Goal: Book appointment/travel/reservation

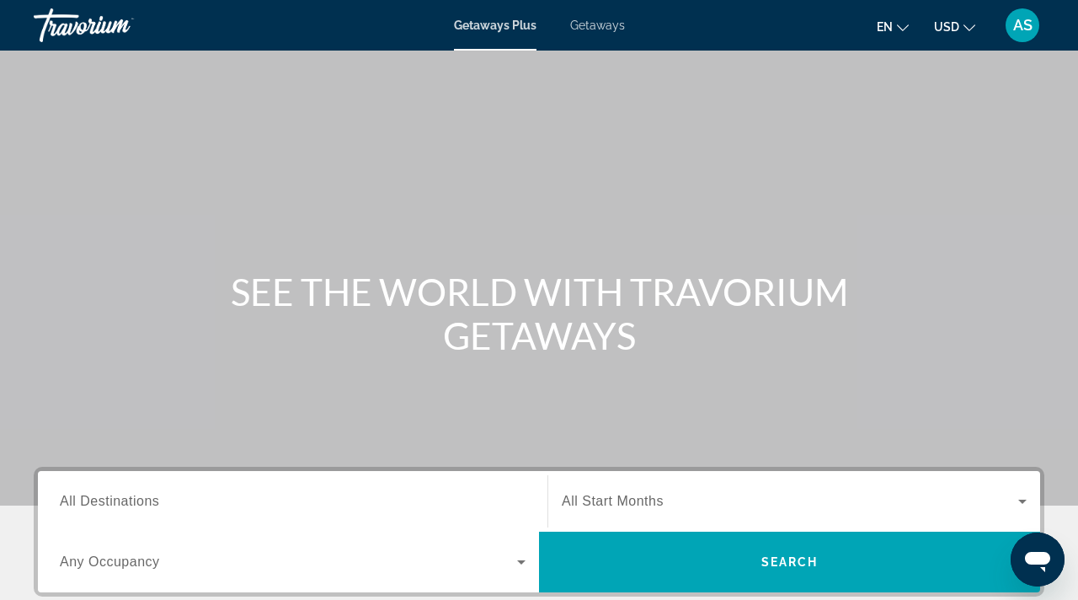
click at [605, 27] on span "Getaways" at bounding box center [597, 25] width 55 height 13
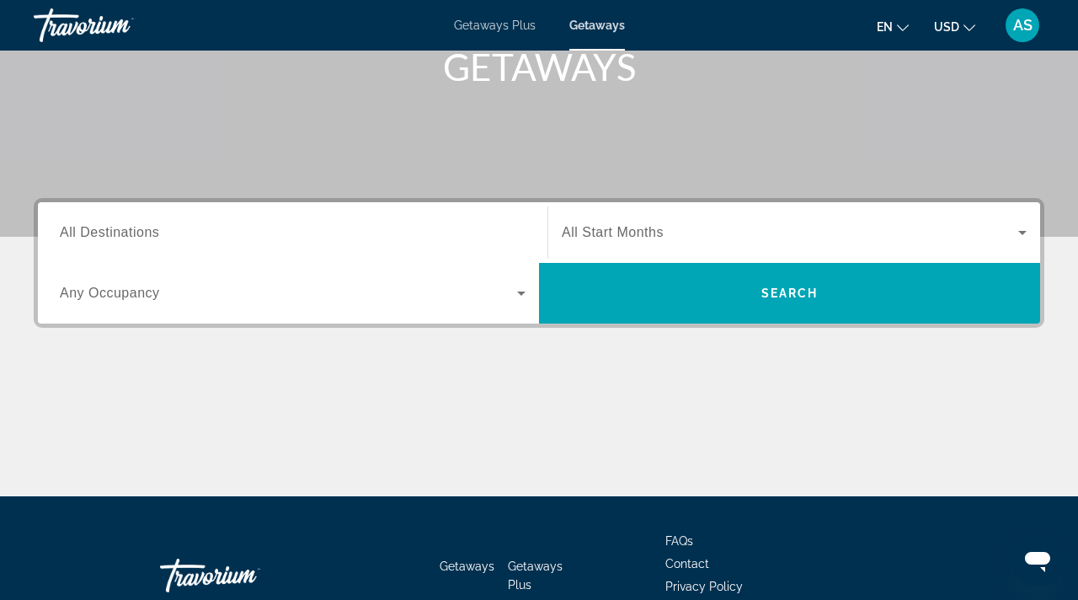
scroll to position [250, 0]
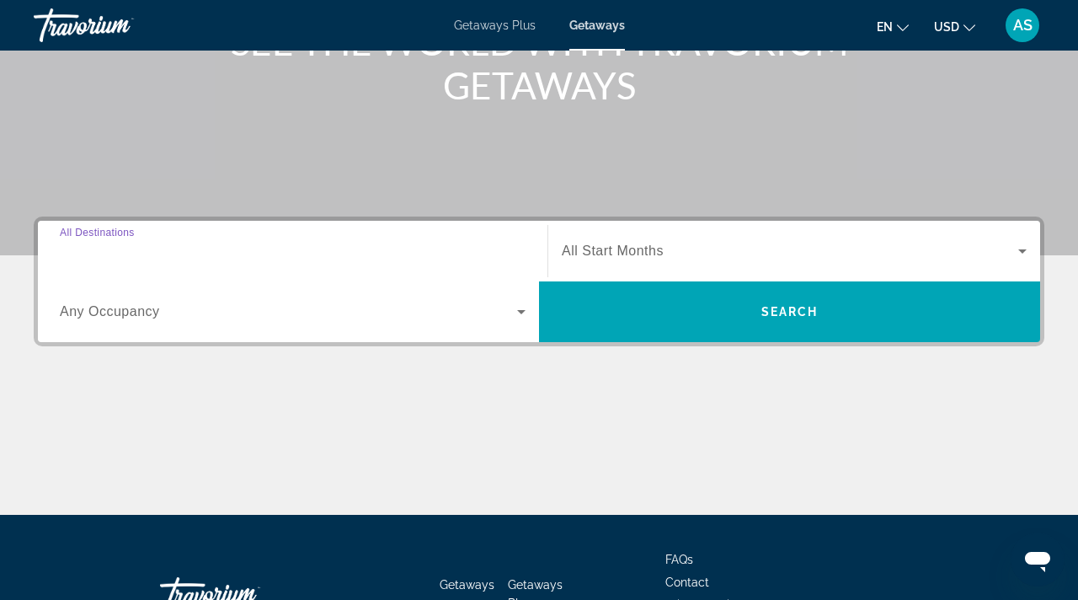
click at [278, 242] on input "Destination All Destinations" at bounding box center [293, 252] width 466 height 20
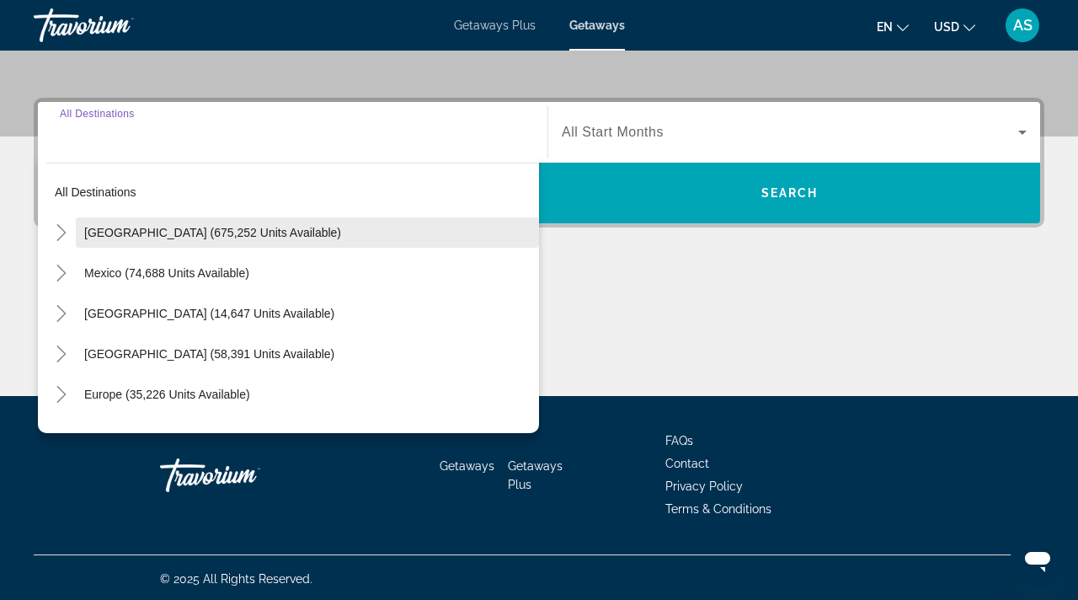
scroll to position [372, 0]
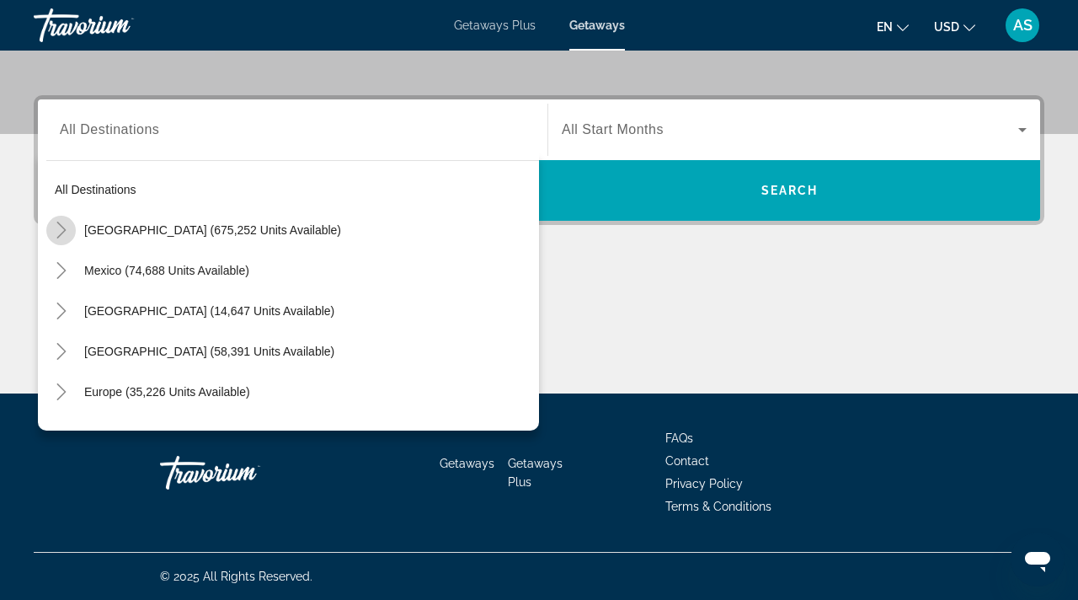
click at [60, 227] on icon "Toggle United States (675,252 units available)" at bounding box center [61, 230] width 17 height 17
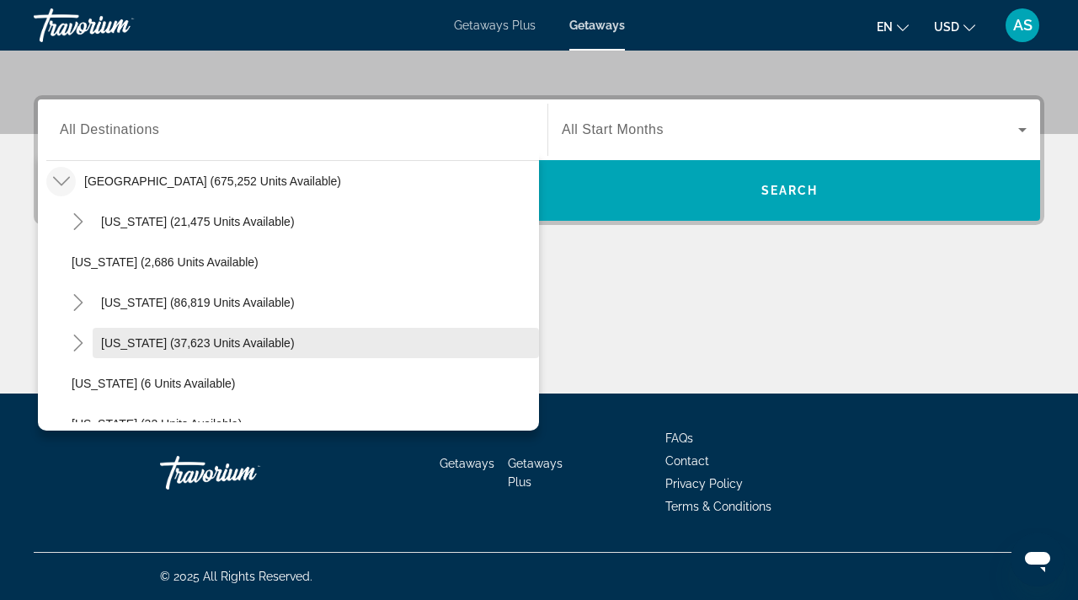
scroll to position [69, 0]
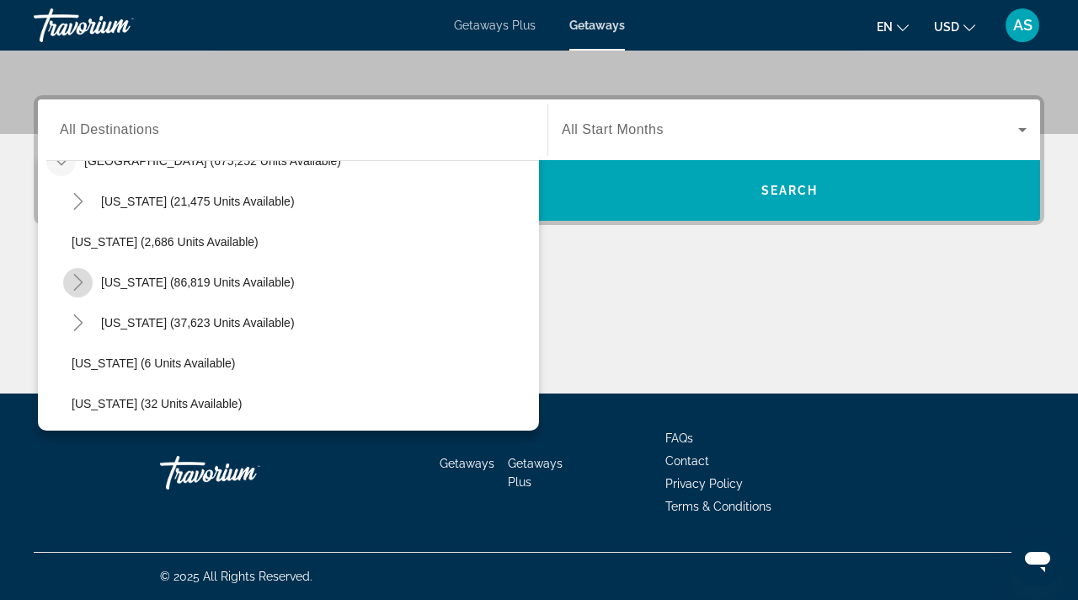
click at [72, 276] on icon "Toggle California (86,819 units available)" at bounding box center [78, 282] width 17 height 17
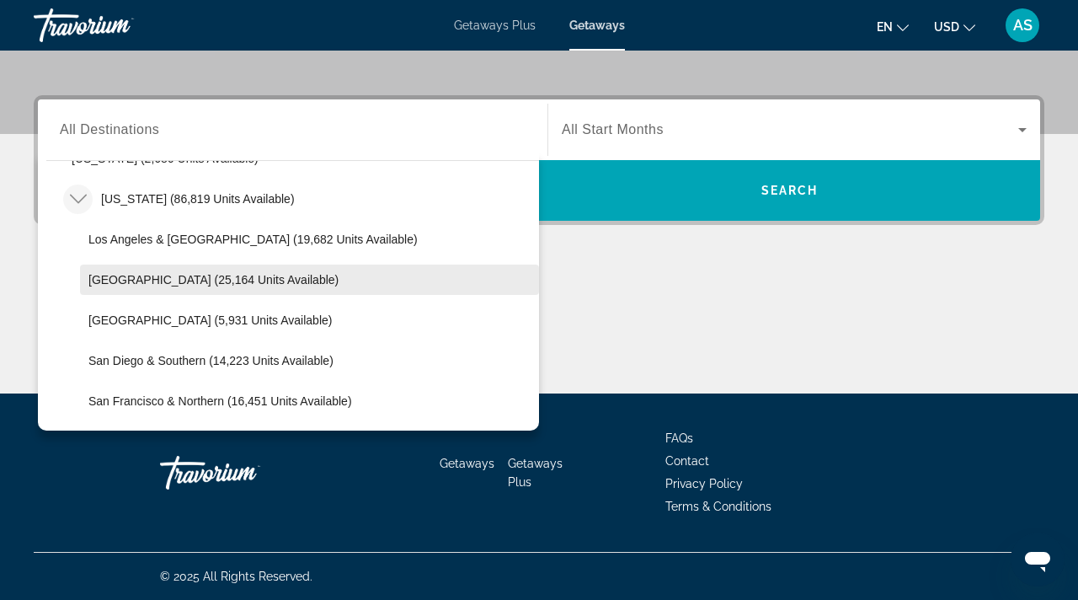
scroll to position [172, 0]
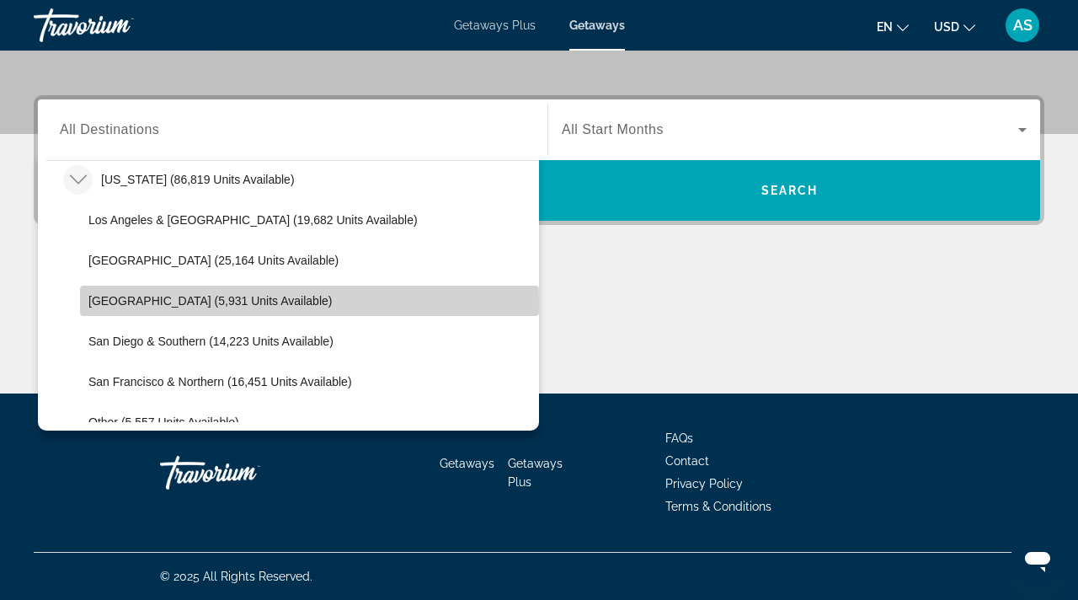
click at [130, 303] on span "[GEOGRAPHIC_DATA] (5,931 units available)" at bounding box center [210, 300] width 244 height 13
type input "**********"
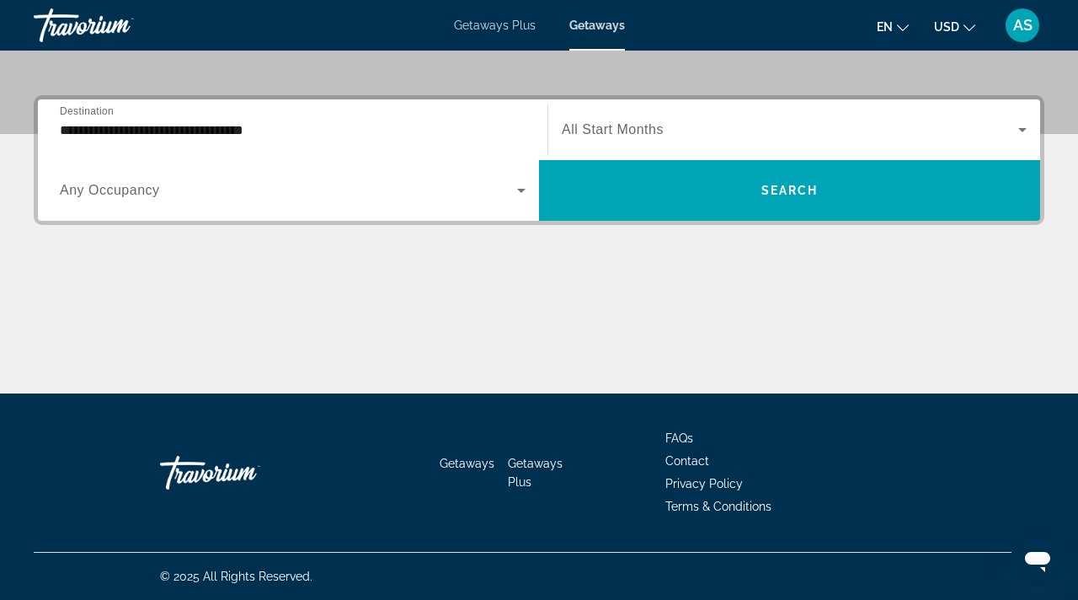
click at [614, 127] on span "All Start Months" at bounding box center [613, 129] width 102 height 14
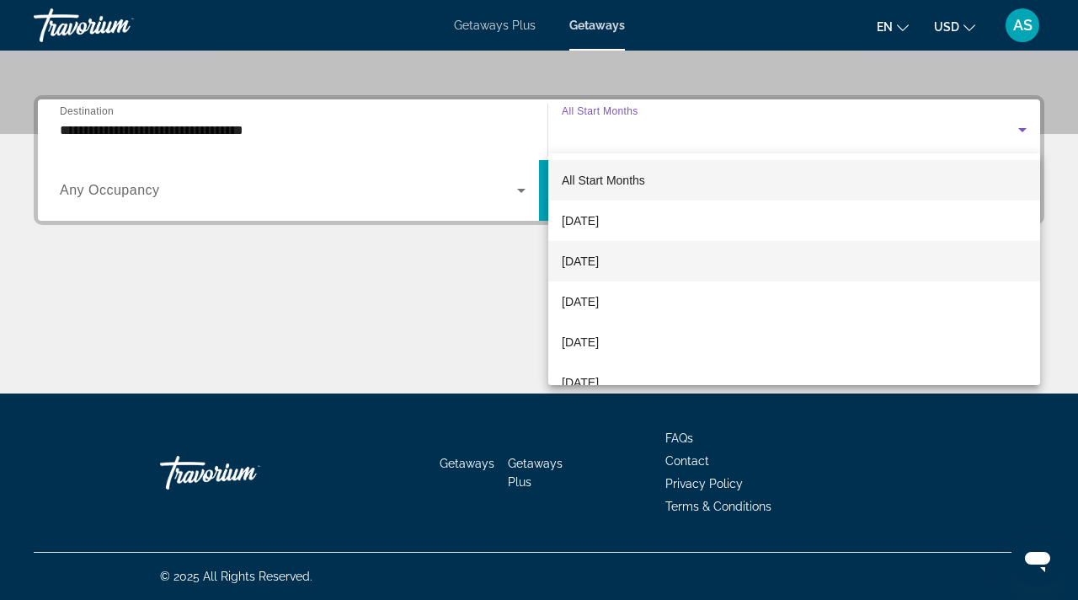
click at [591, 254] on span "[DATE]" at bounding box center [580, 261] width 37 height 20
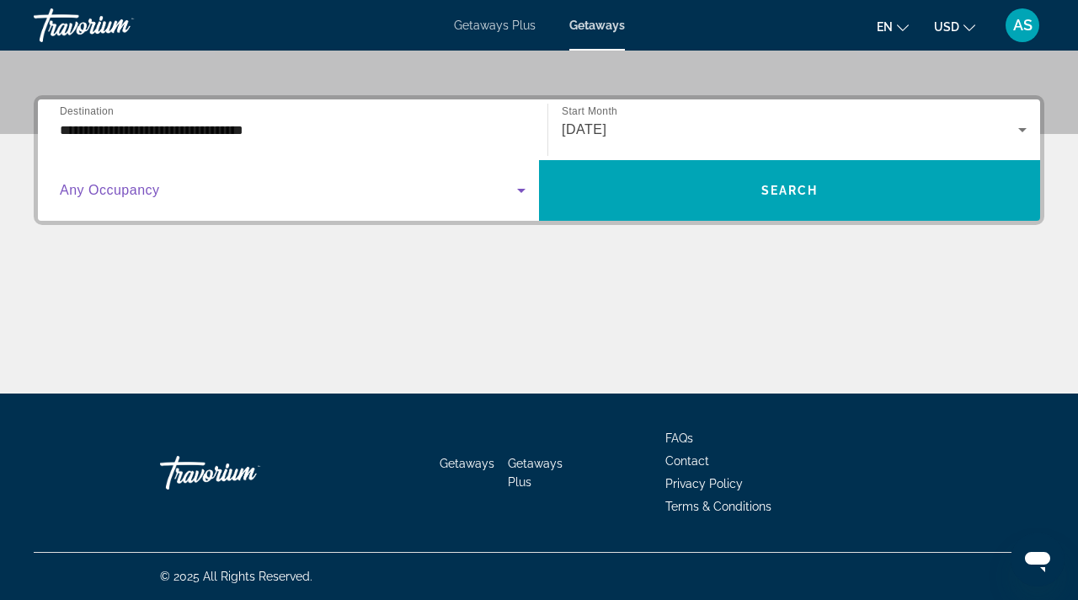
click at [521, 190] on icon "Search widget" at bounding box center [521, 191] width 8 height 4
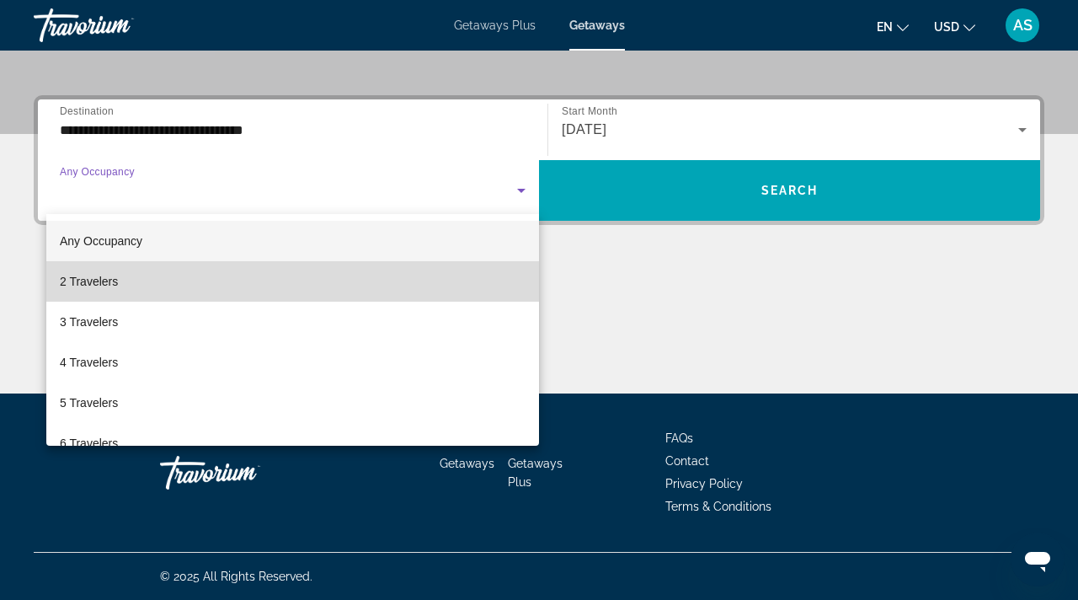
click at [89, 277] on span "2 Travelers" at bounding box center [89, 281] width 58 height 20
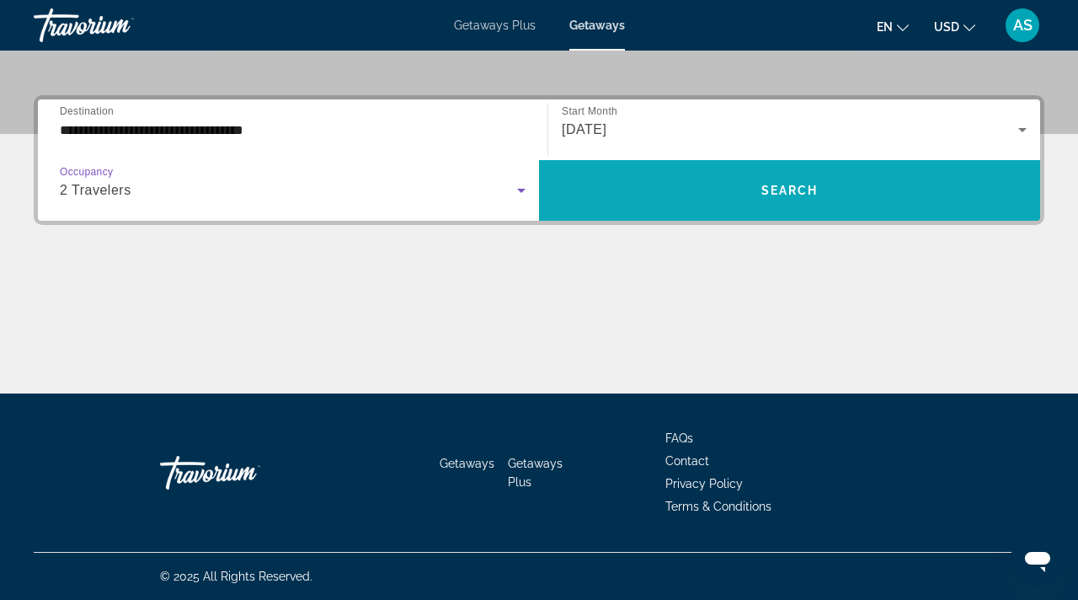
click at [772, 184] on span "Search" at bounding box center [790, 190] width 57 height 13
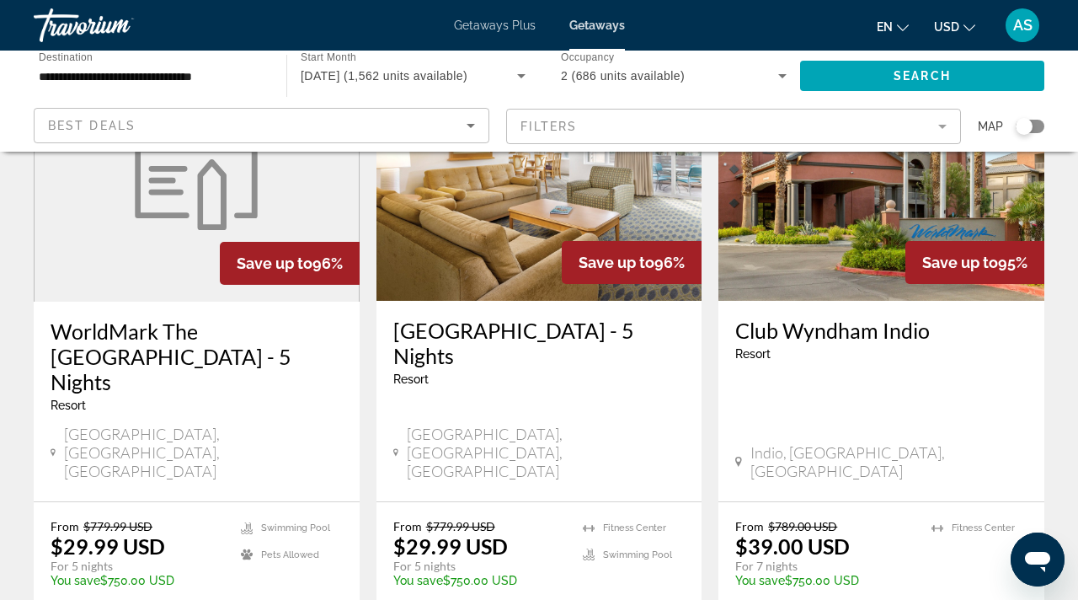
scroll to position [2279, 0]
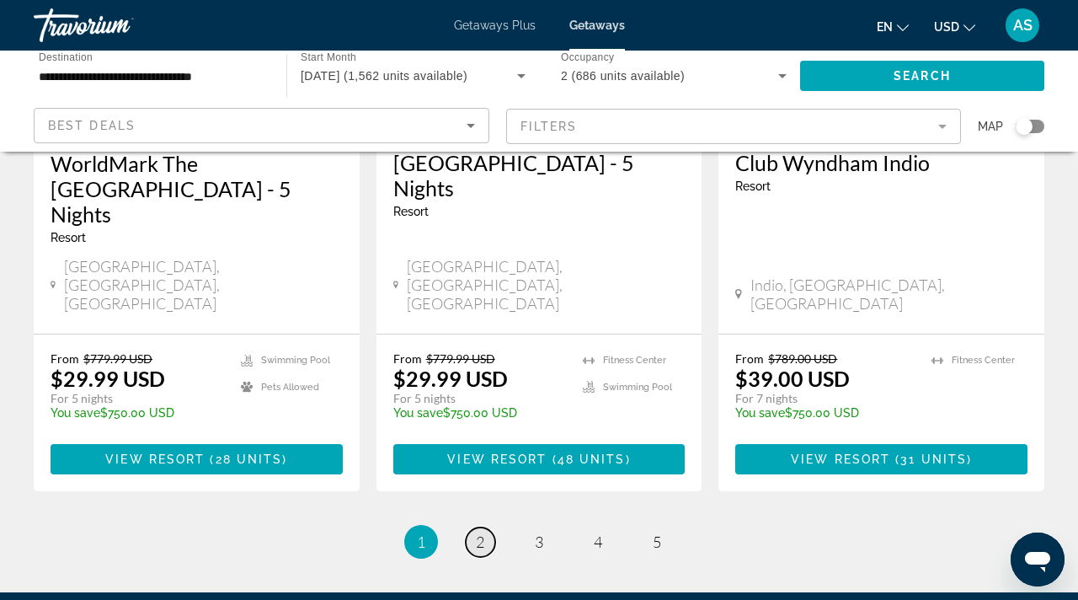
click at [484, 533] on span "2" at bounding box center [480, 542] width 8 height 19
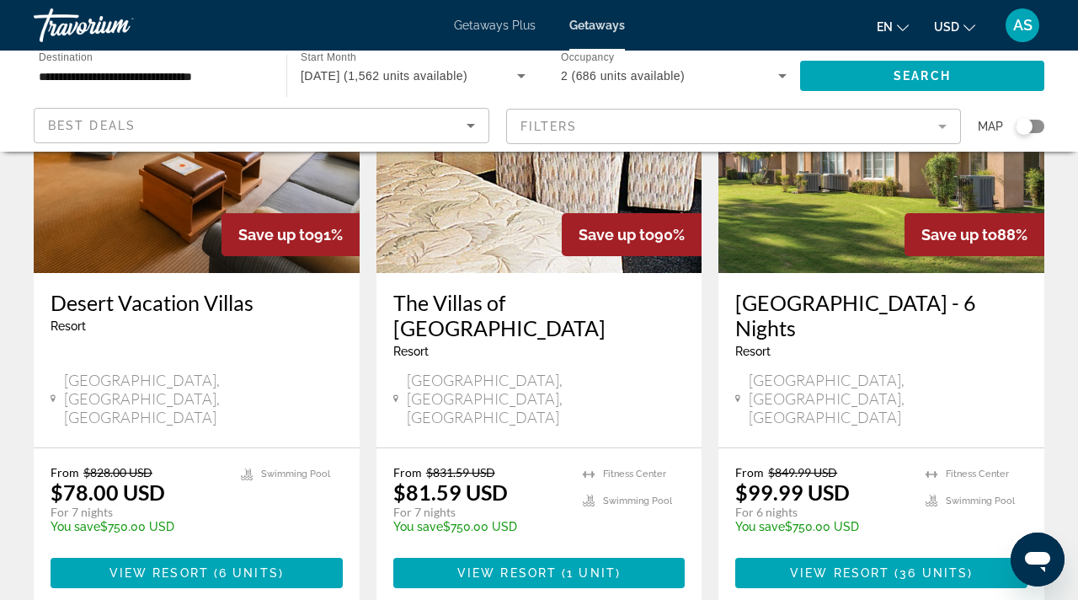
scroll to position [2122, 0]
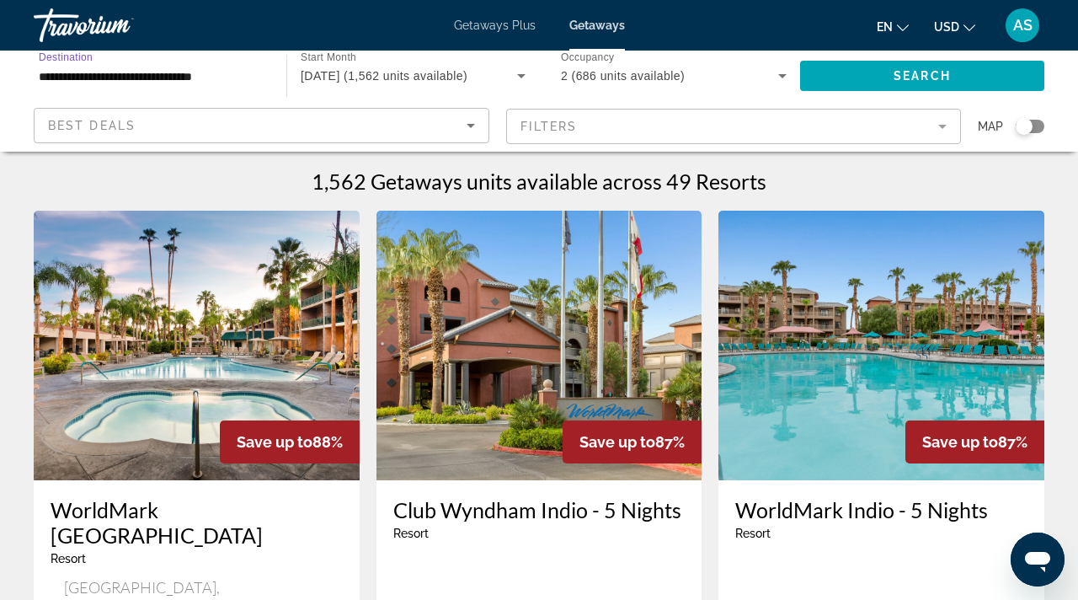
click at [62, 67] on input "**********" at bounding box center [152, 77] width 226 height 20
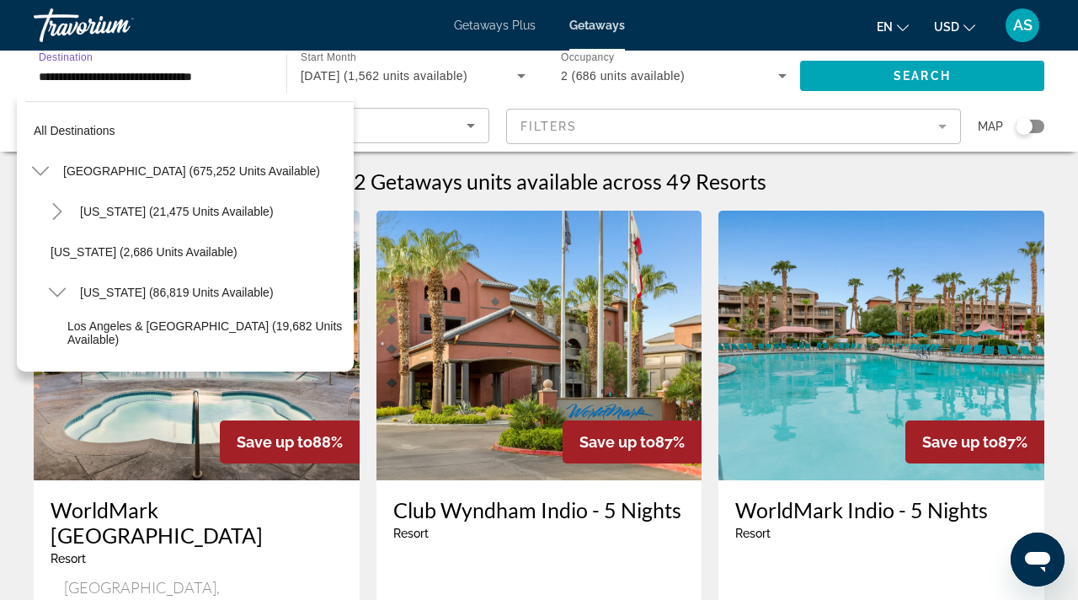
scroll to position [181, 0]
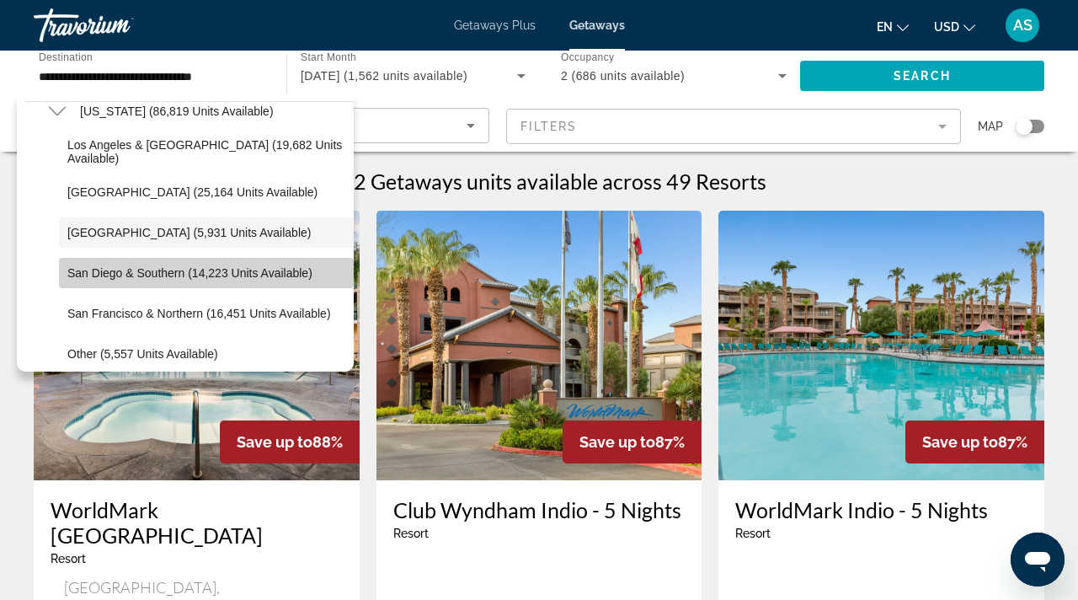
click at [97, 270] on span "San Diego & Southern (14,223 units available)" at bounding box center [189, 272] width 245 height 13
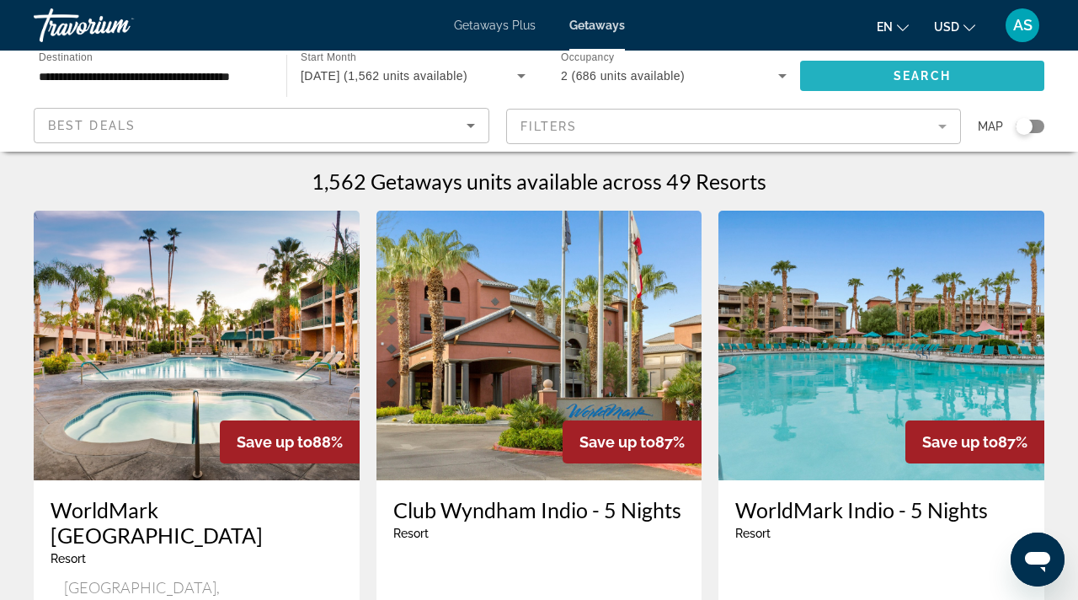
click at [941, 74] on span "Search" at bounding box center [922, 75] width 57 height 13
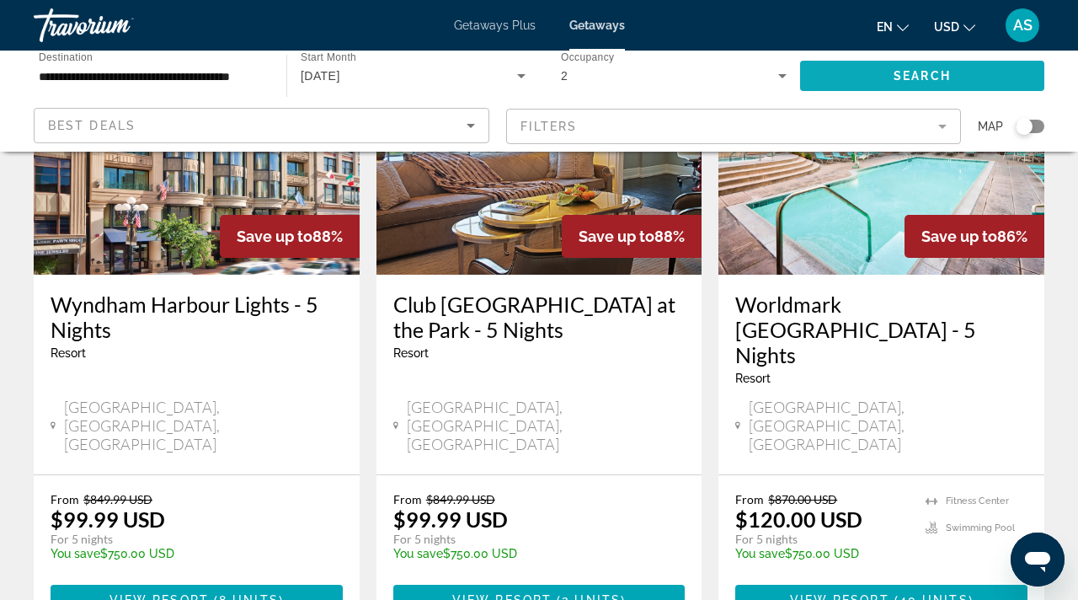
scroll to position [2277, 0]
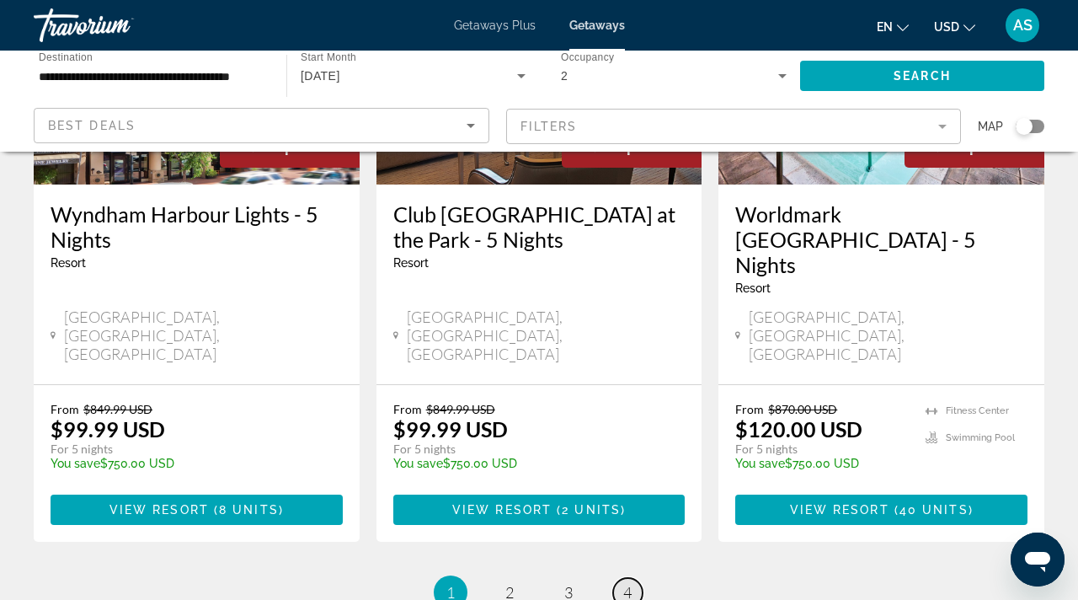
click at [626, 583] on span "4" at bounding box center [628, 592] width 8 height 19
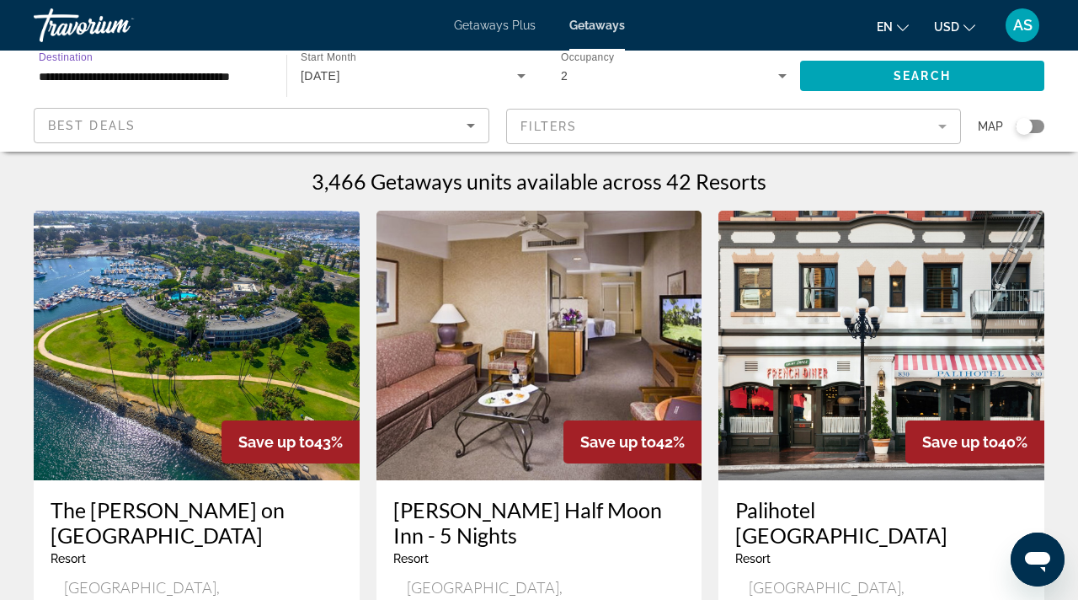
click at [53, 67] on input "**********" at bounding box center [152, 77] width 226 height 20
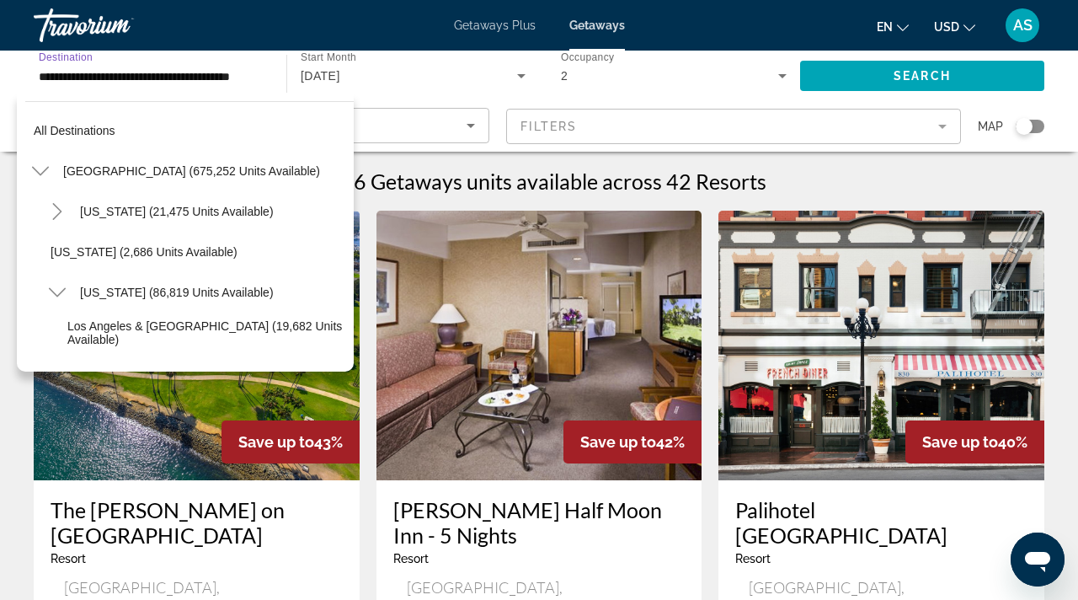
scroll to position [222, 0]
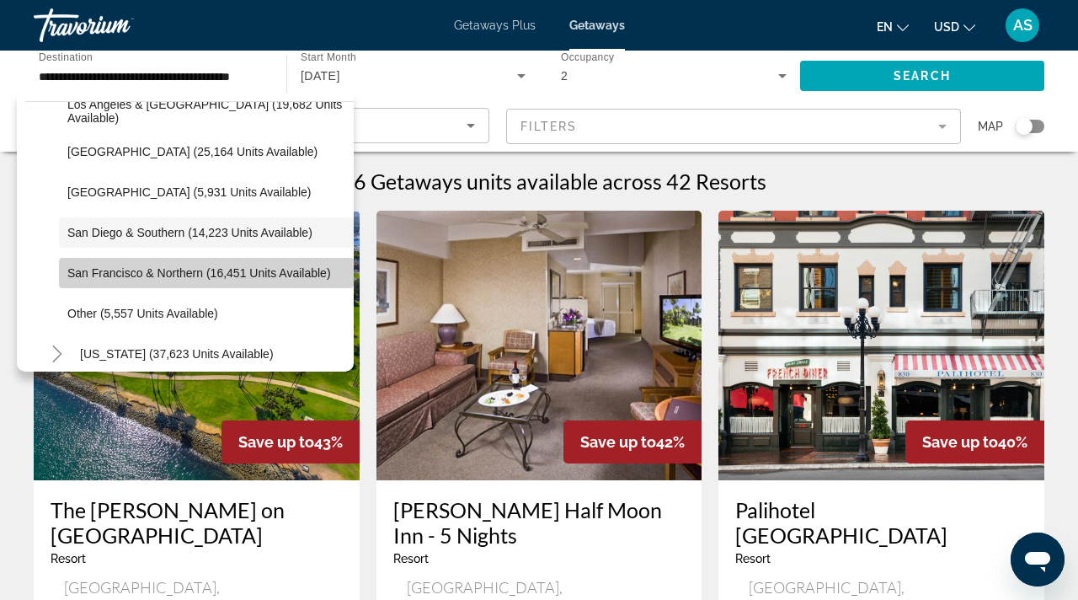
click at [80, 270] on span "San Francisco & Northern (16,451 units available)" at bounding box center [199, 272] width 264 height 13
type input "**********"
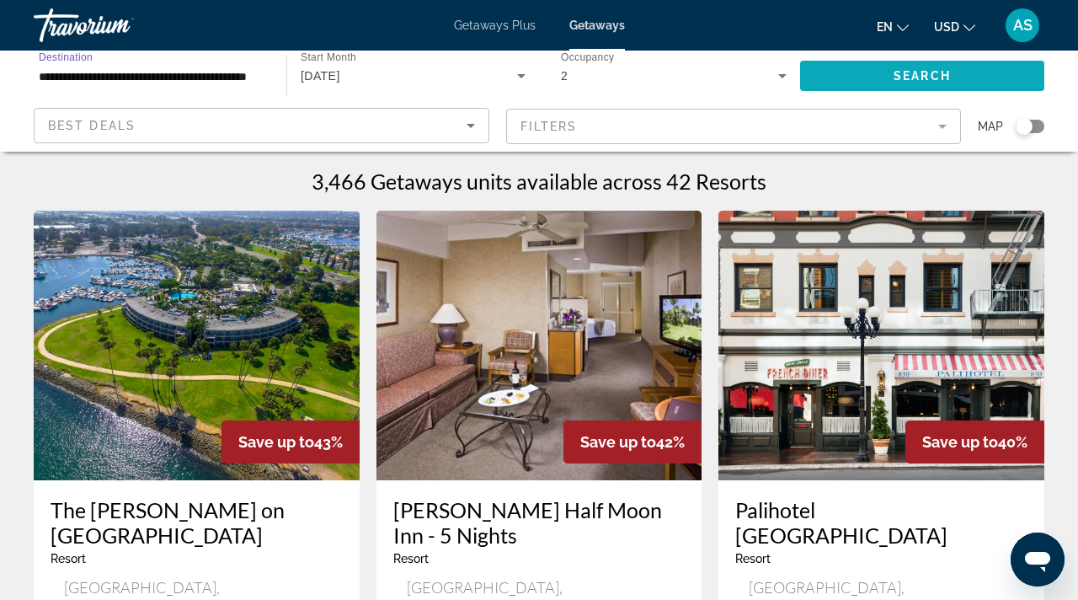
click at [886, 70] on span "Search widget" at bounding box center [922, 76] width 244 height 40
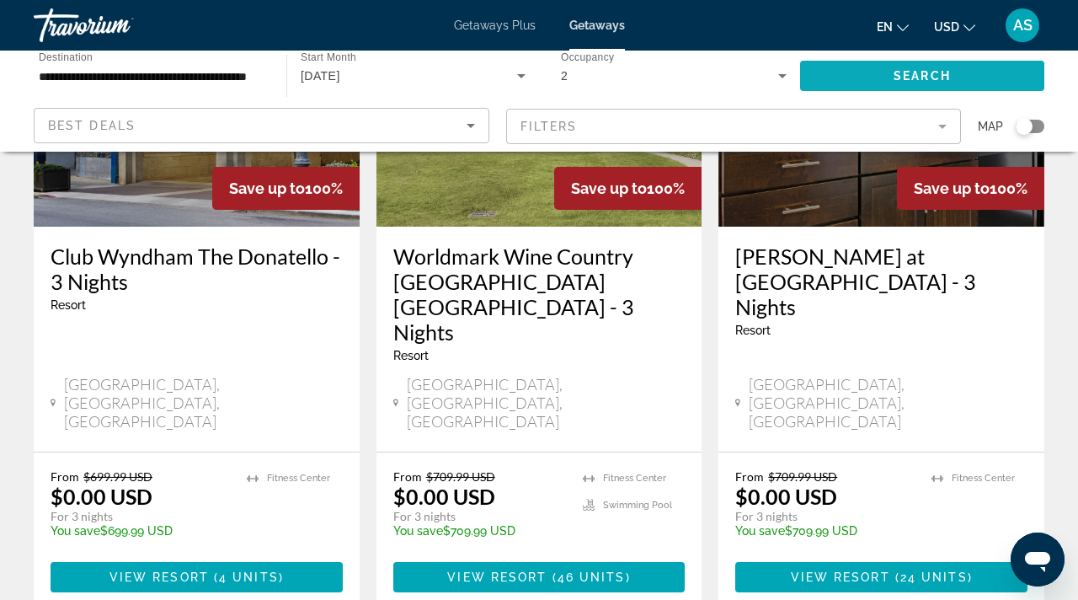
scroll to position [2272, 0]
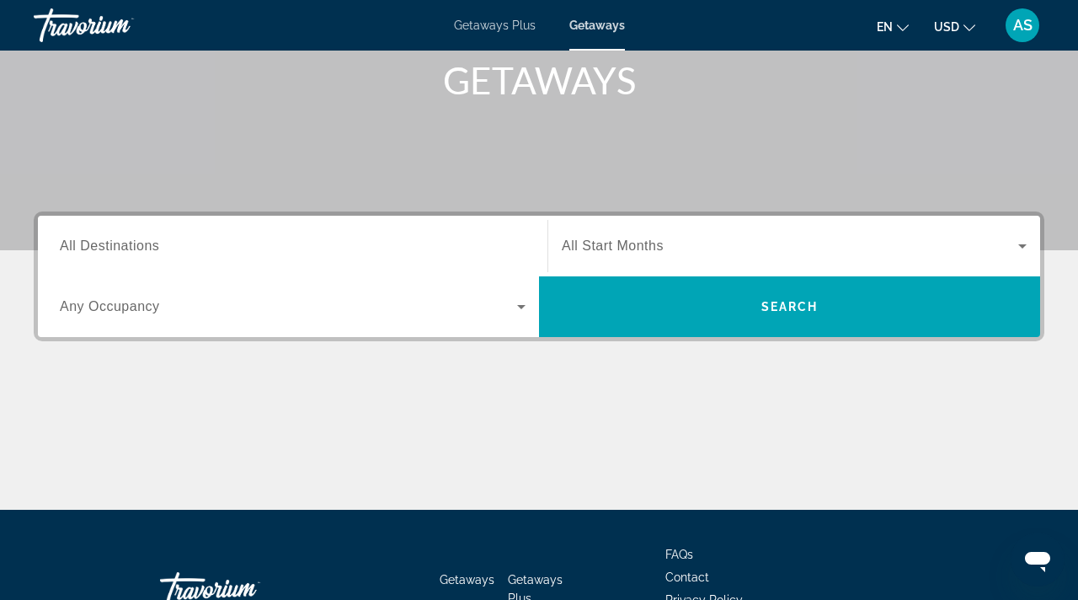
scroll to position [254, 0]
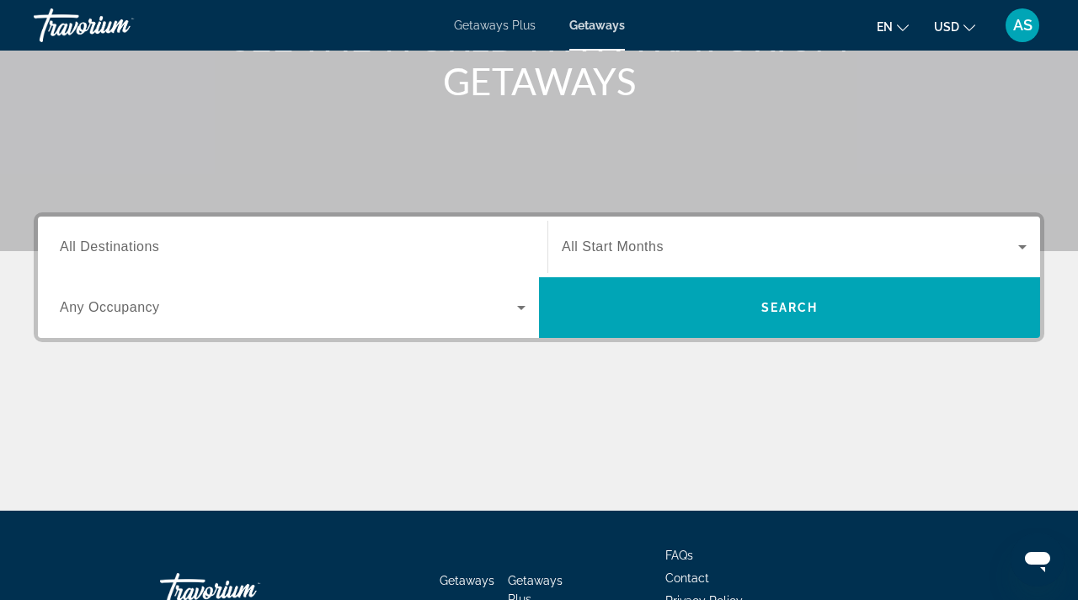
click at [114, 241] on span "All Destinations" at bounding box center [109, 246] width 99 height 14
click at [114, 241] on input "Destination All Destinations" at bounding box center [293, 248] width 466 height 20
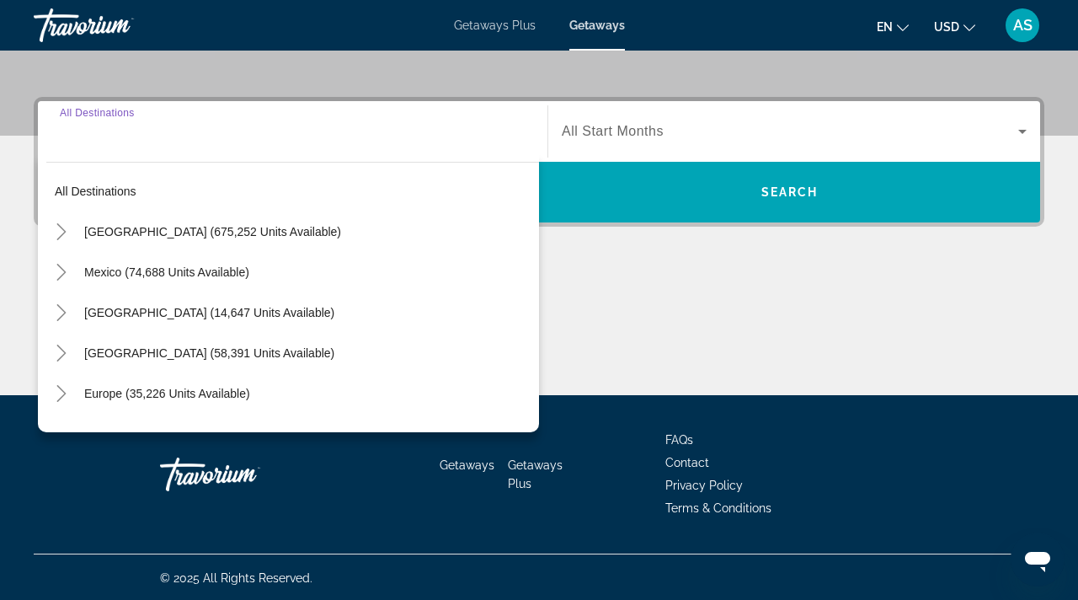
scroll to position [372, 0]
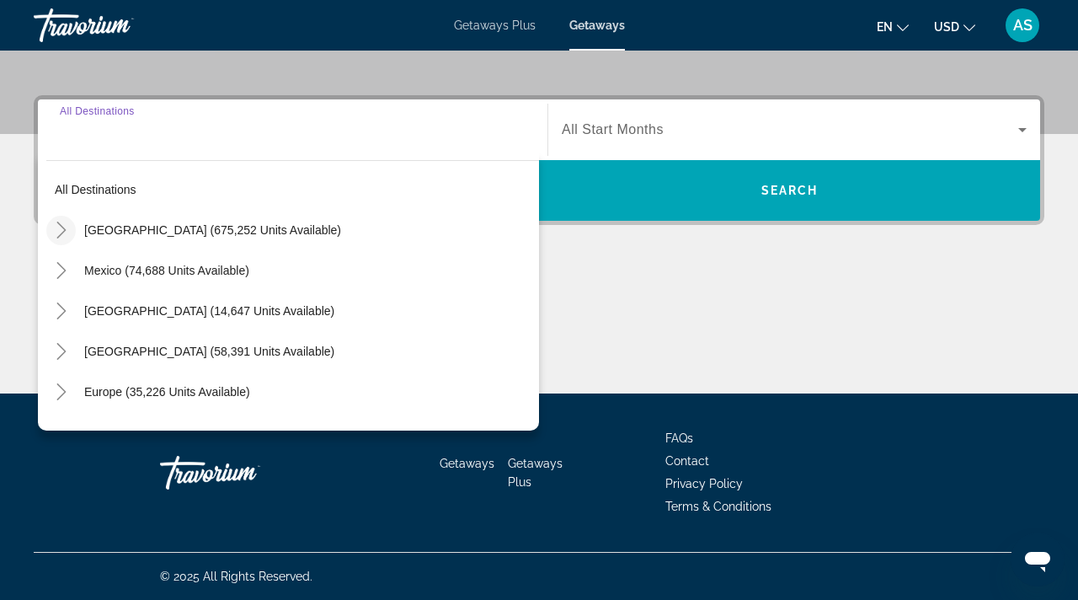
click at [56, 229] on icon "Toggle United States (675,252 units available)" at bounding box center [61, 230] width 17 height 17
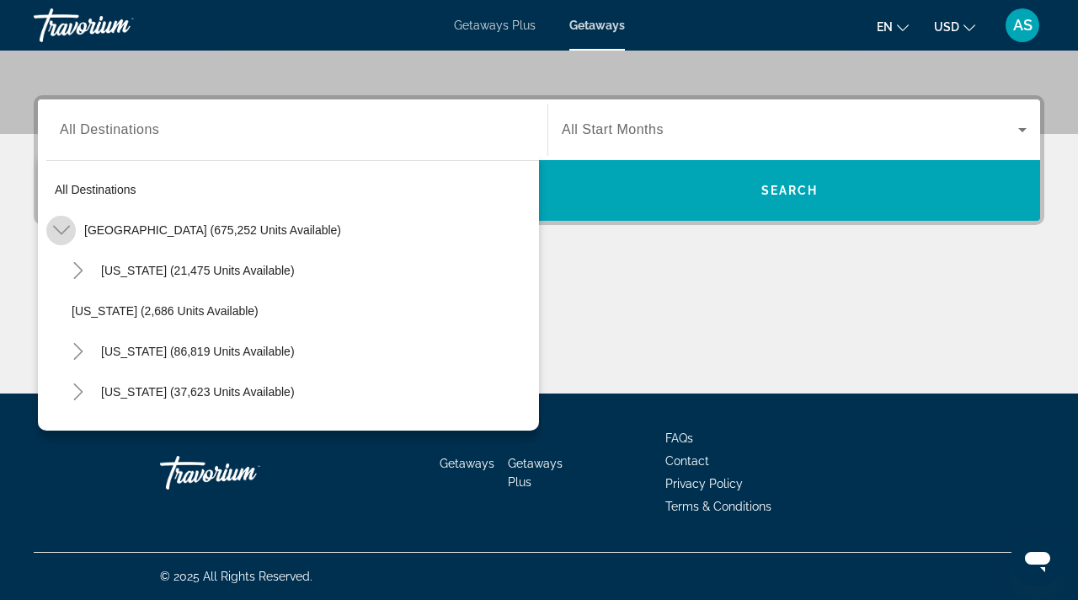
scroll to position [49, 0]
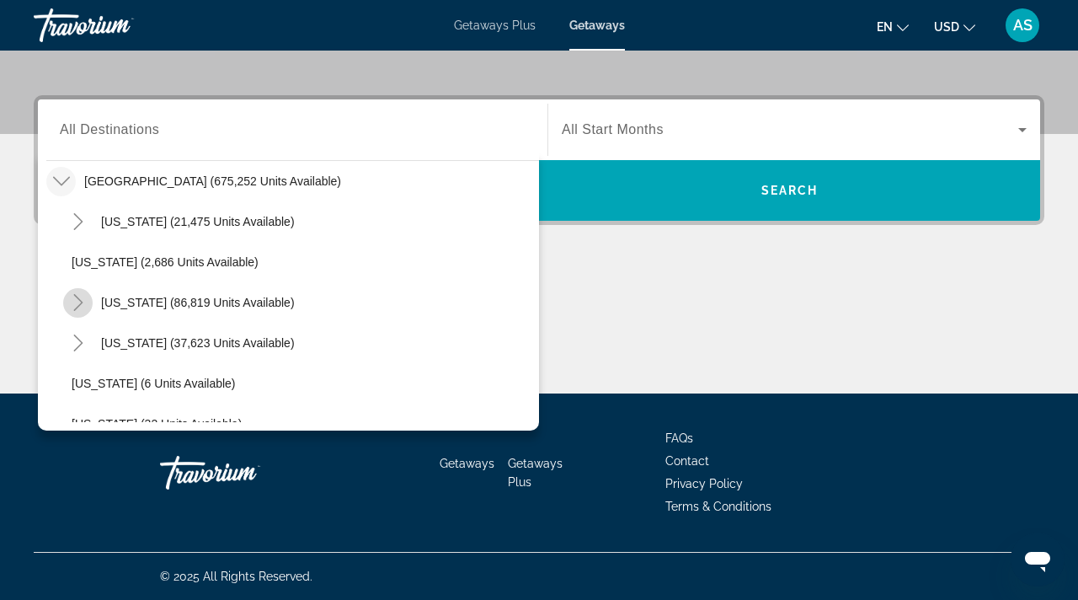
click at [80, 296] on icon "Toggle California (86,819 units available)" at bounding box center [78, 302] width 17 height 17
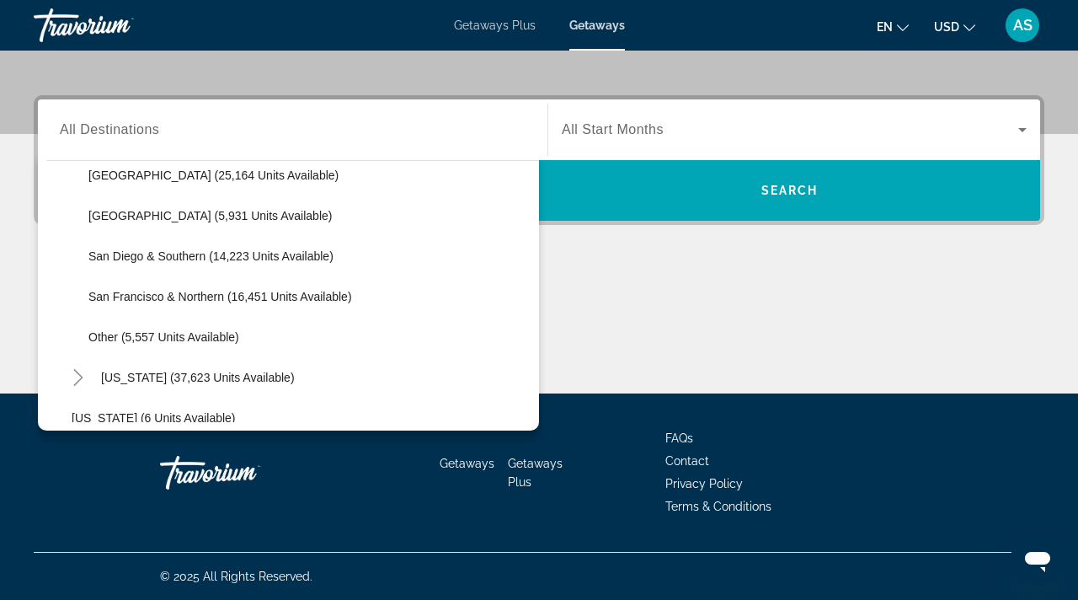
scroll to position [267, 0]
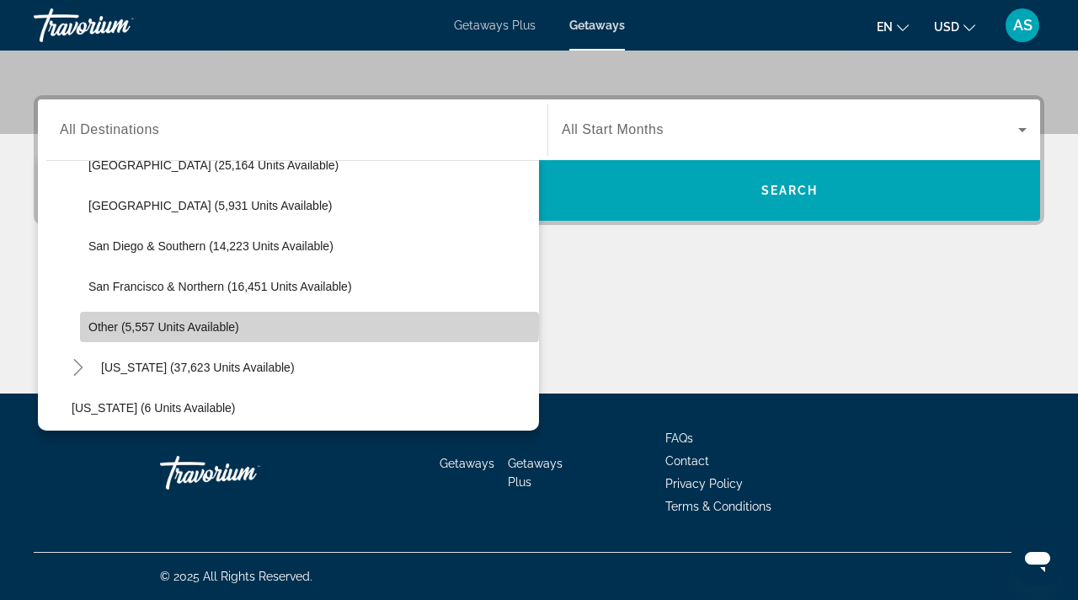
click at [99, 327] on span "Other (5,557 units available)" at bounding box center [163, 326] width 151 height 13
type input "**********"
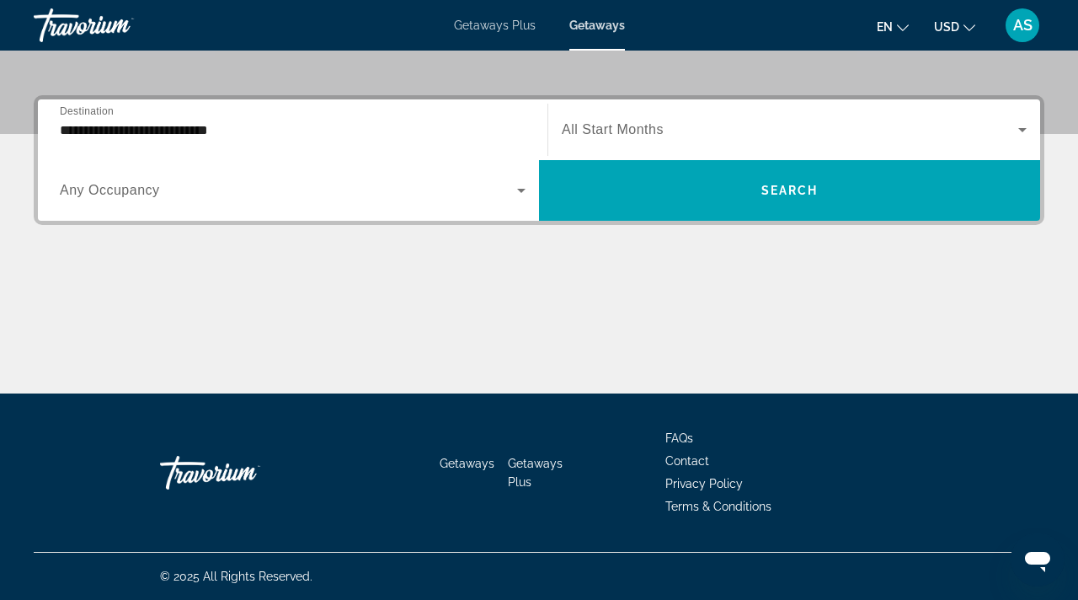
click at [624, 115] on div "Search widget" at bounding box center [794, 129] width 465 height 47
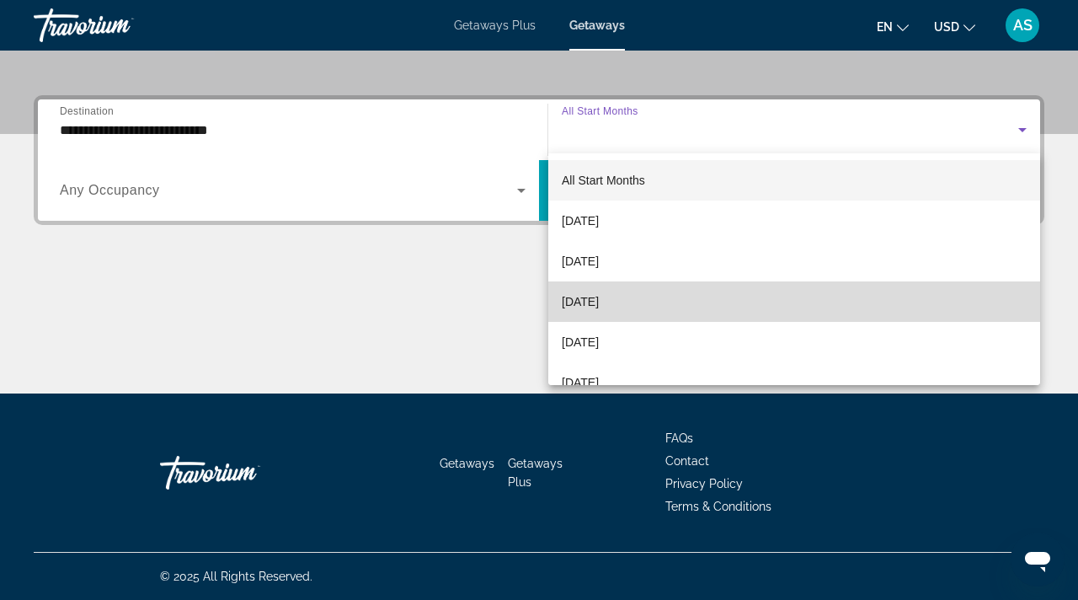
click at [596, 303] on span "[DATE]" at bounding box center [580, 302] width 37 height 20
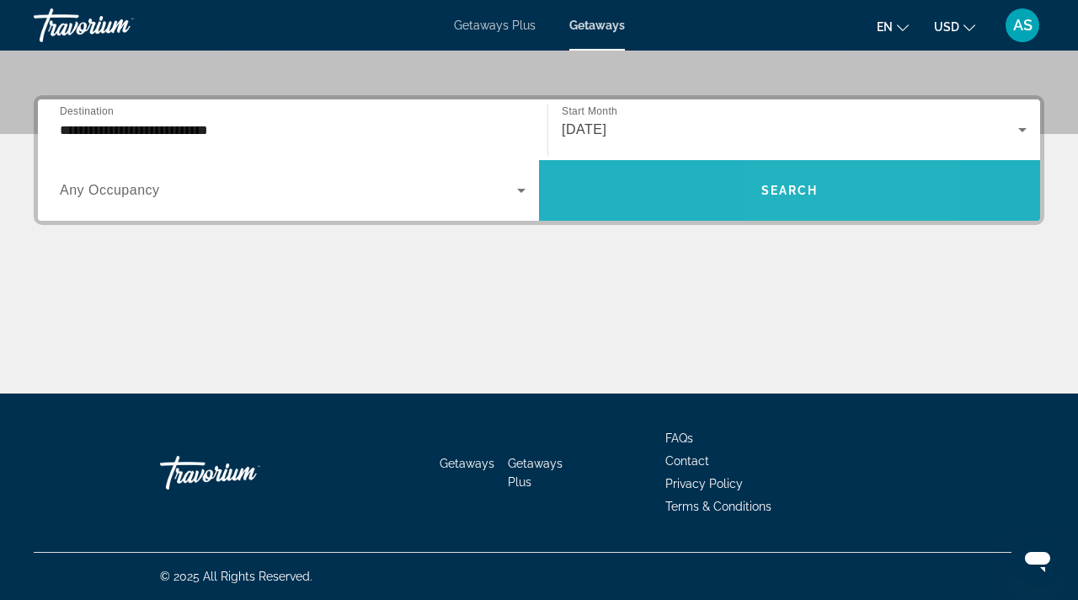
click at [787, 174] on span "Search widget" at bounding box center [789, 190] width 501 height 40
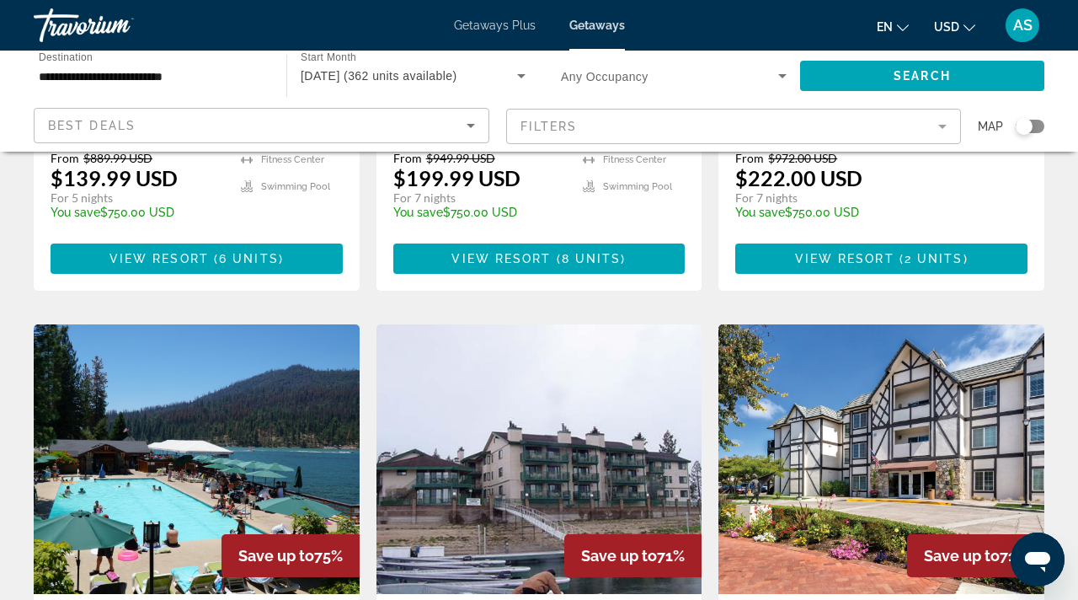
scroll to position [2227, 0]
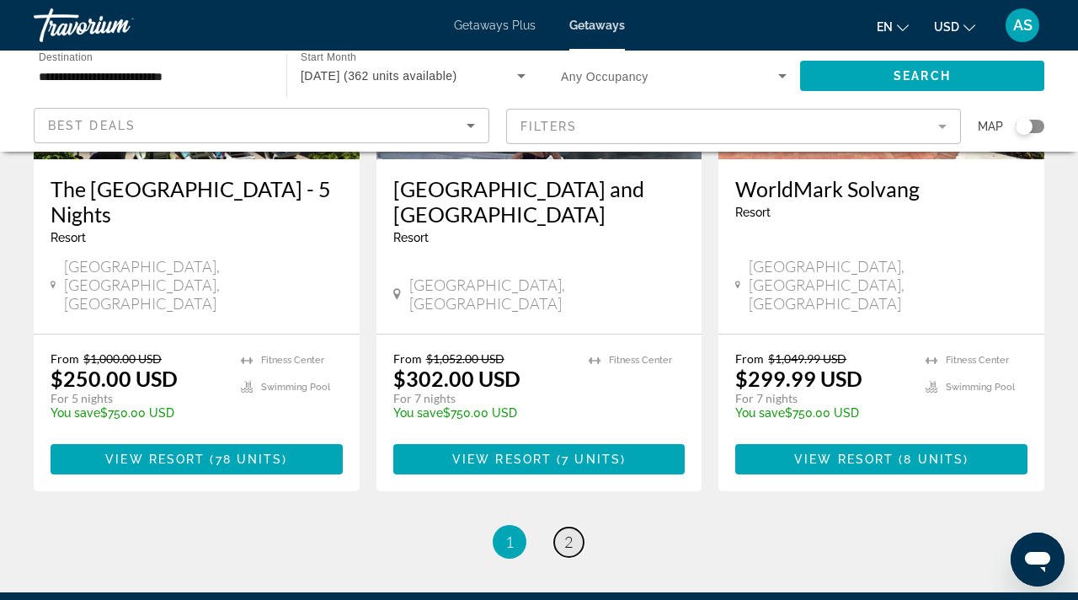
click at [570, 533] on span "2" at bounding box center [569, 542] width 8 height 19
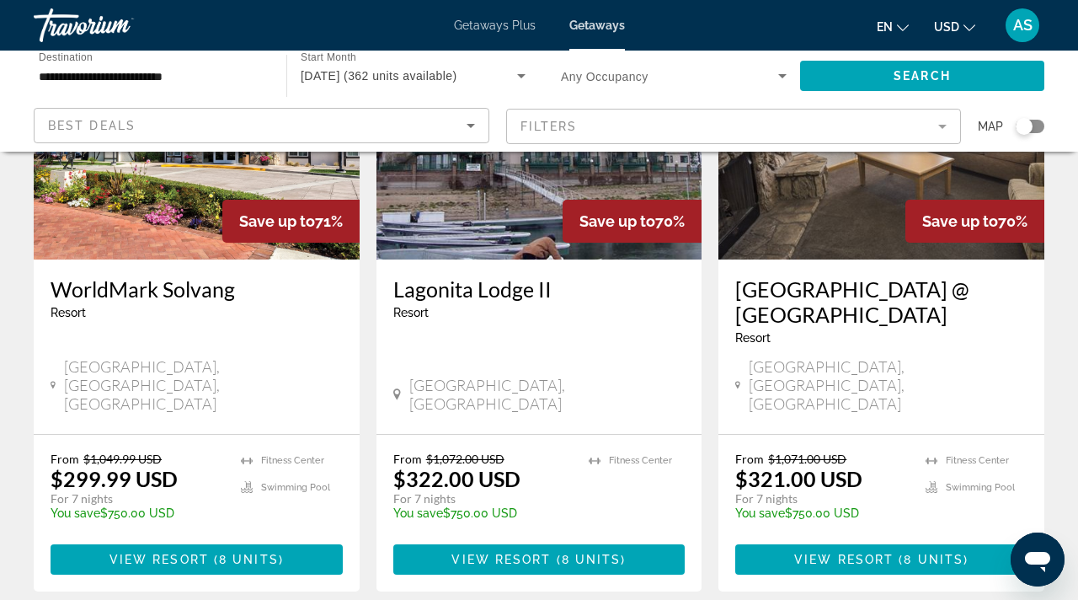
scroll to position [224, 0]
